Goal: Check status: Check status

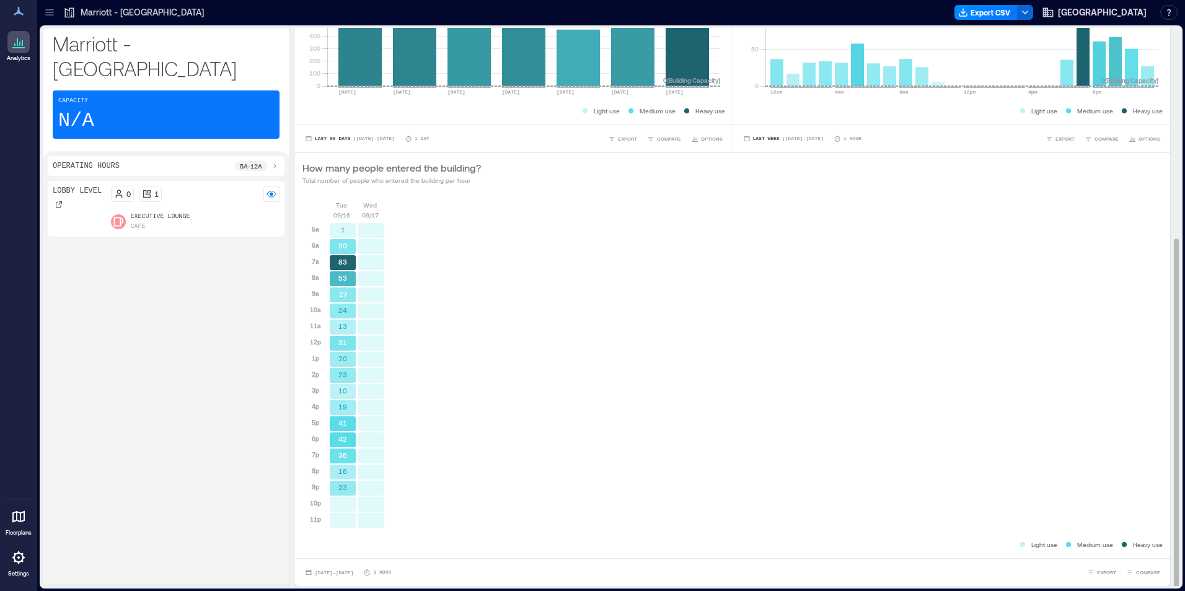
scroll to position [1, 0]
click at [351, 576] on button "Sep 16, 2025 - Sep 17, 2025" at bounding box center [328, 571] width 53 height 12
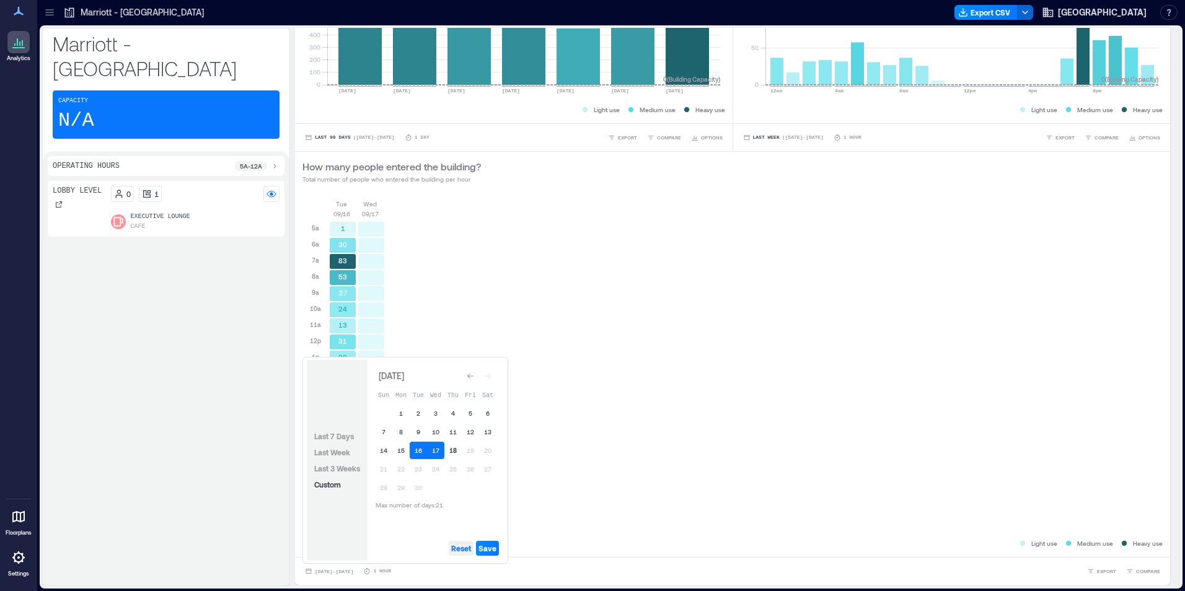
click at [460, 550] on span "Reset" at bounding box center [461, 548] width 20 height 10
click at [454, 449] on button "18" at bounding box center [452, 450] width 17 height 17
click at [496, 548] on span "Save" at bounding box center [487, 548] width 18 height 10
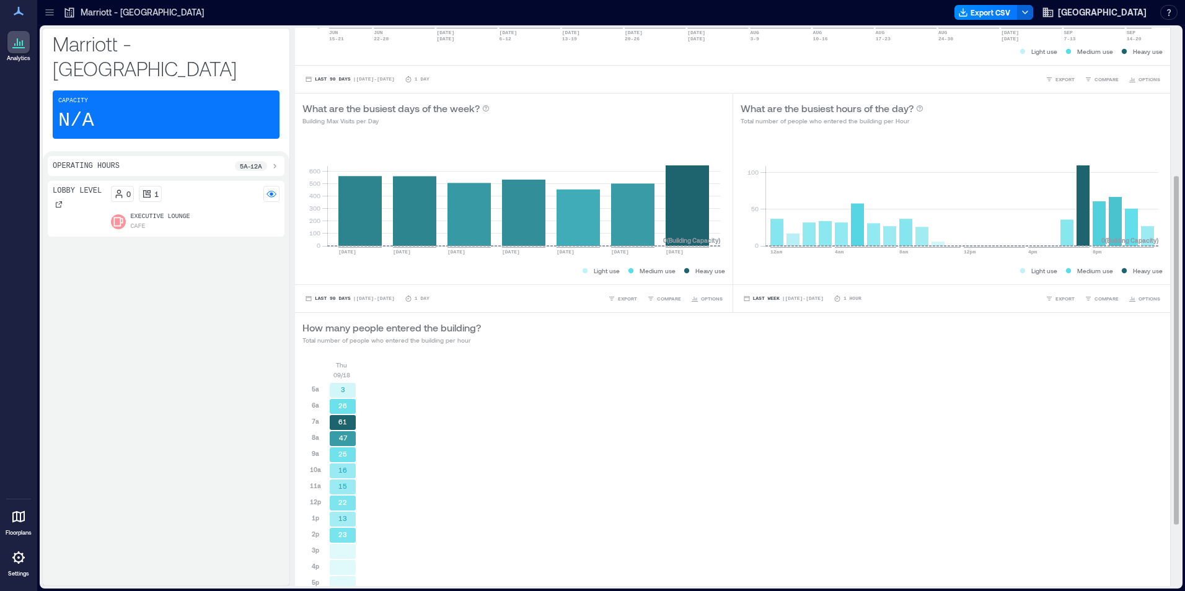
scroll to position [336, 0]
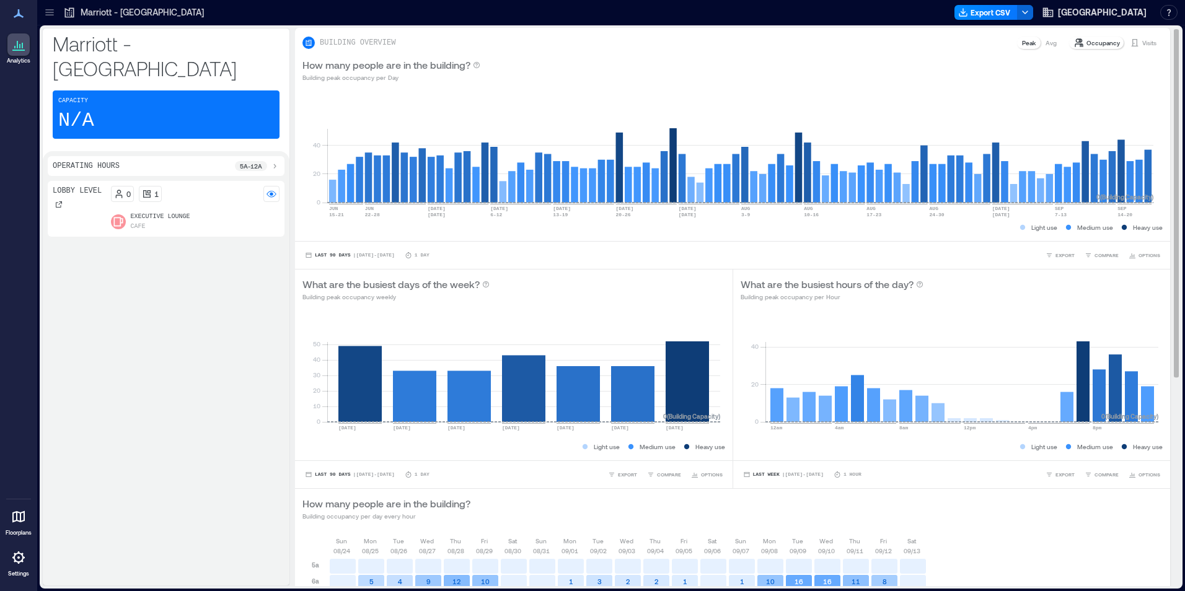
click at [1142, 47] on p "Visits" at bounding box center [1149, 43] width 14 height 10
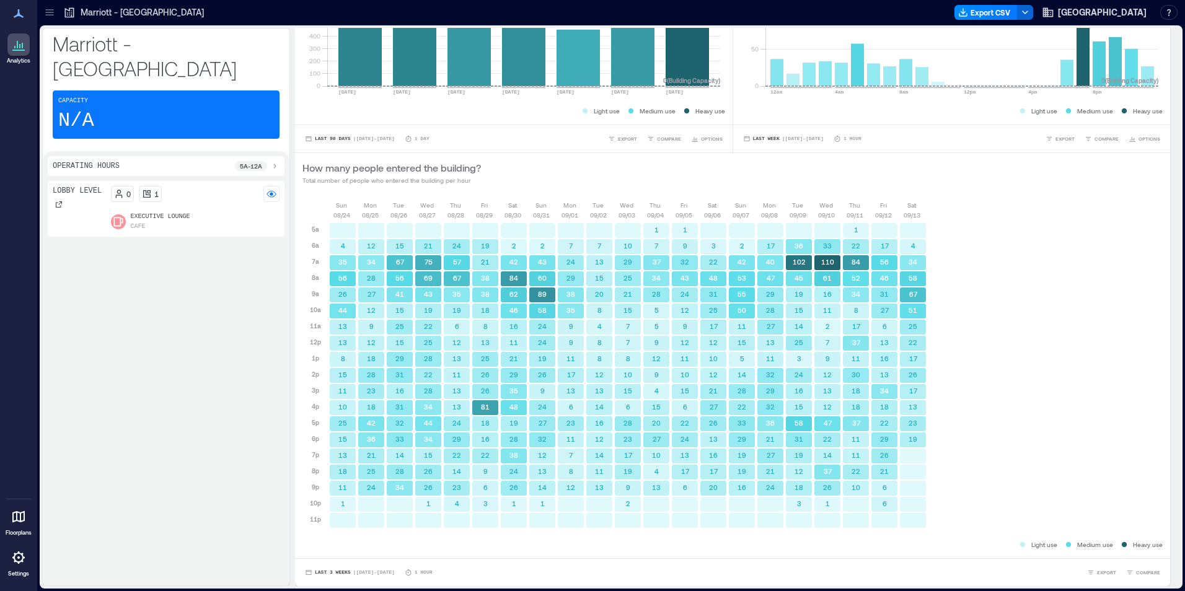
scroll to position [1, 0]
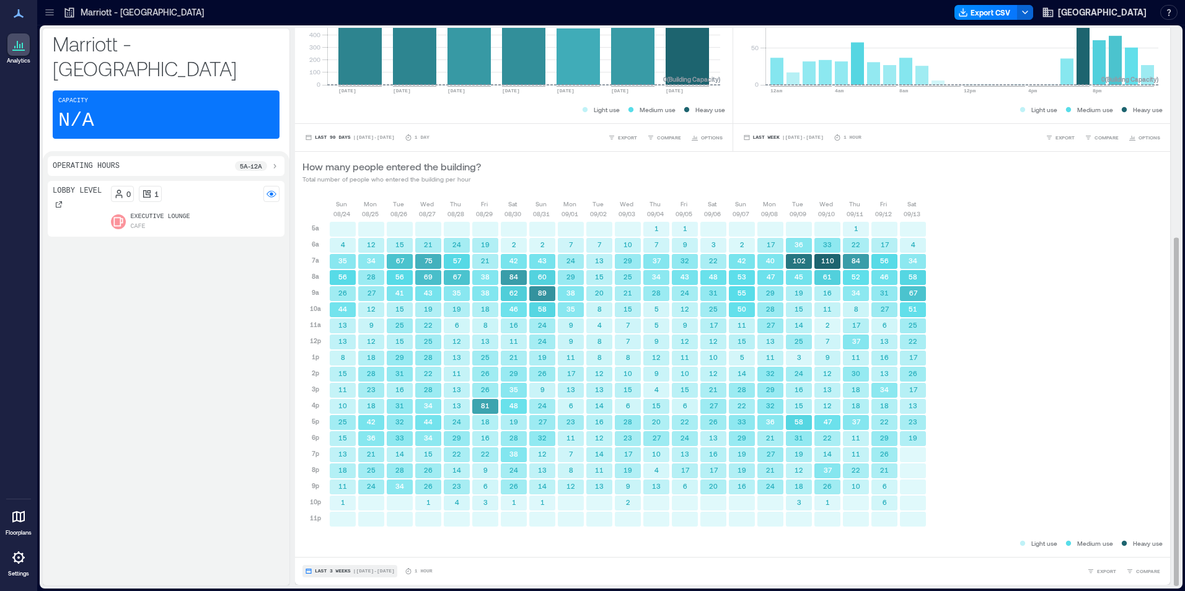
click at [370, 574] on button "Last 3 Weeks | [DATE] - [DATE]" at bounding box center [349, 571] width 95 height 12
click at [340, 550] on span "Custom" at bounding box center [327, 548] width 27 height 9
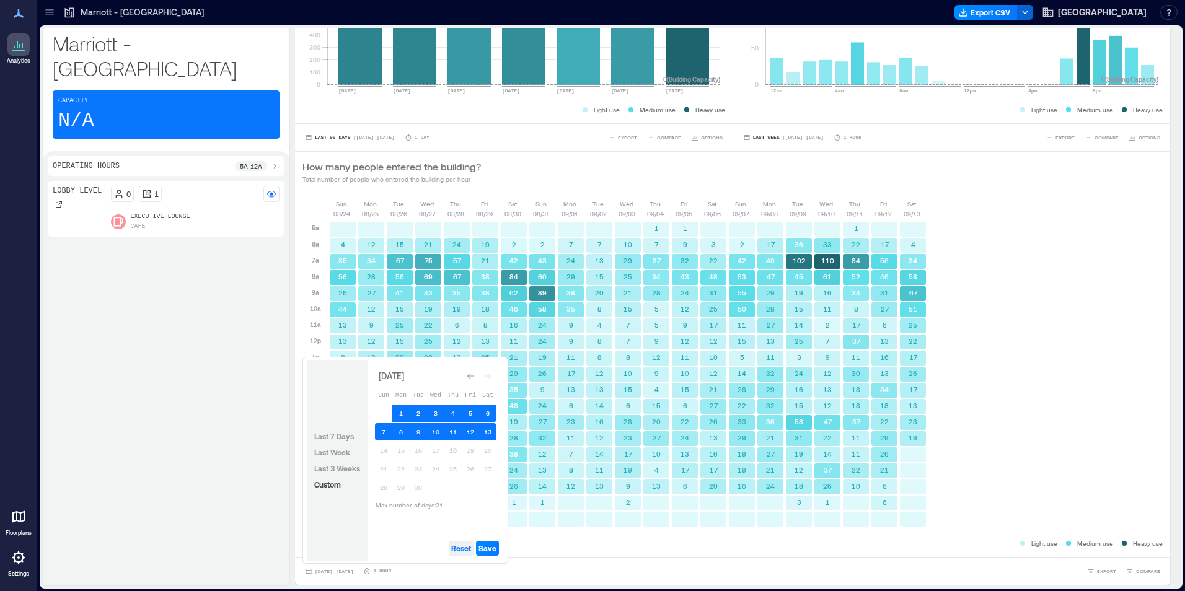
click at [459, 551] on span "Reset" at bounding box center [461, 548] width 20 height 10
drag, startPoint x: 448, startPoint y: 443, endPoint x: 453, endPoint y: 457, distance: 15.1
click at [451, 450] on button "18" at bounding box center [452, 450] width 17 height 17
click at [488, 551] on span "Save" at bounding box center [487, 548] width 18 height 10
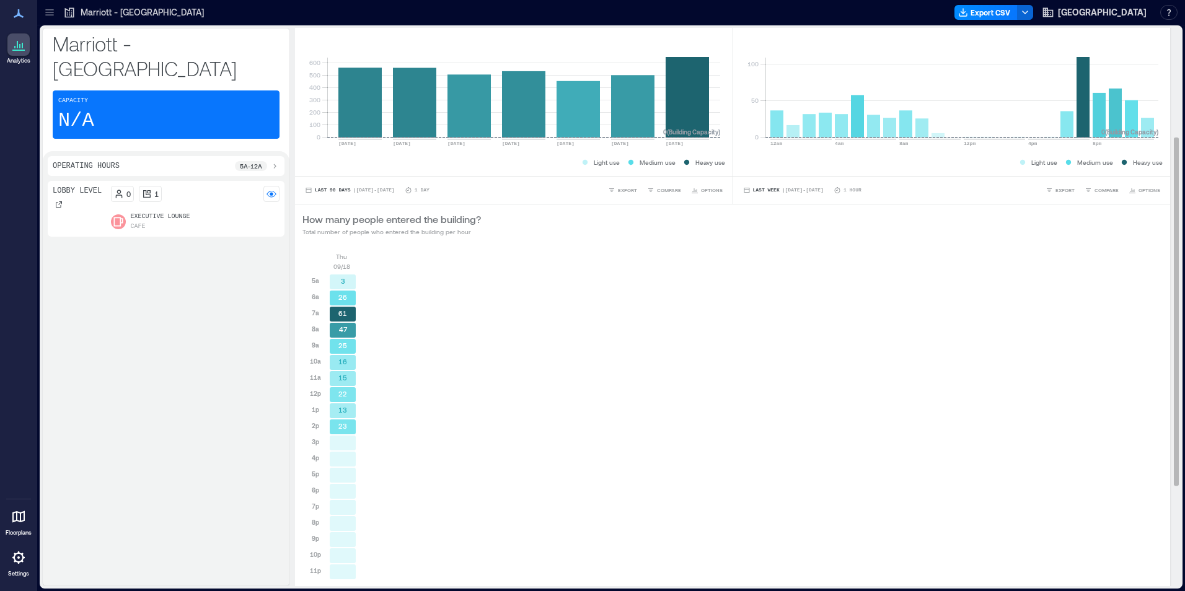
scroll to position [336, 0]
